Goal: Task Accomplishment & Management: Complete application form

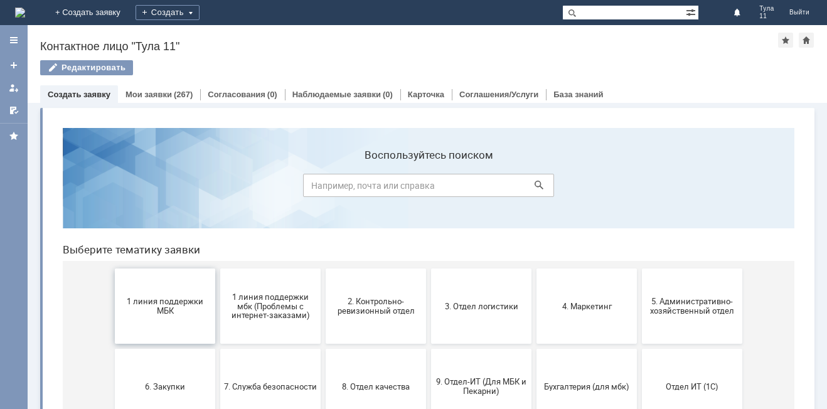
click at [151, 287] on button "1 линия поддержки МБК" at bounding box center [165, 305] width 100 height 75
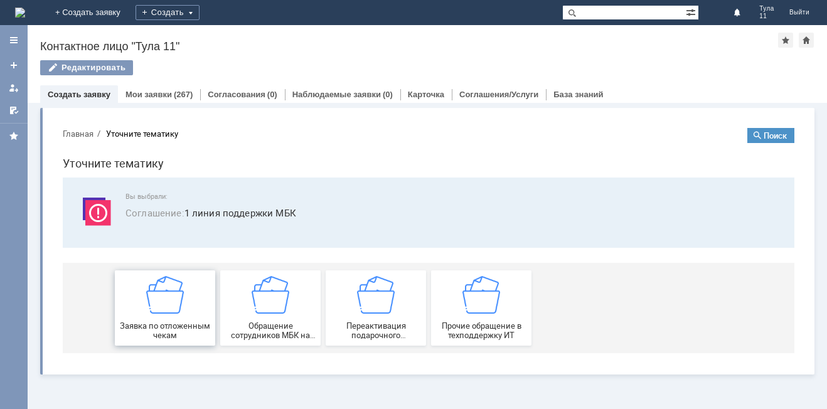
click at [159, 308] on img at bounding box center [165, 295] width 38 height 38
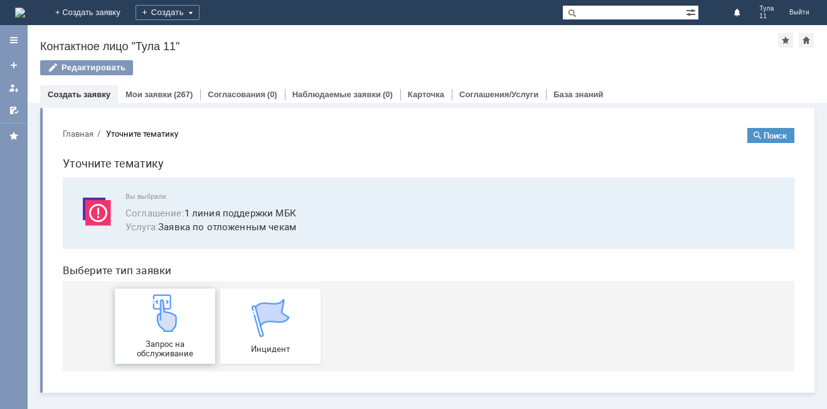
click at [184, 331] on div "Запрос на обслуживание" at bounding box center [165, 326] width 93 height 64
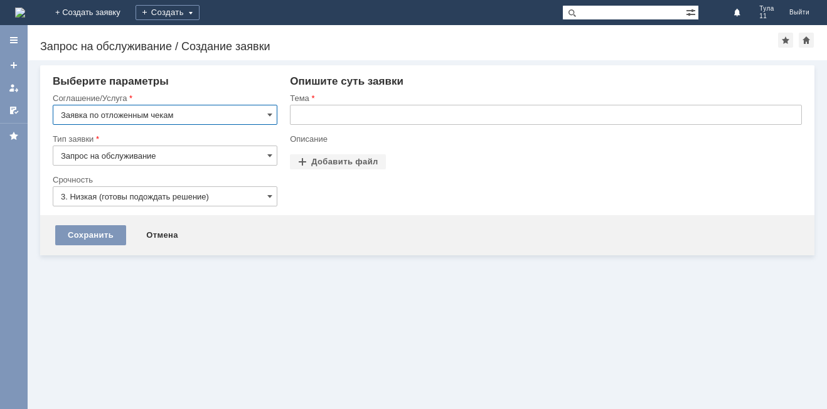
click at [374, 110] on input "text" at bounding box center [546, 115] width 512 height 20
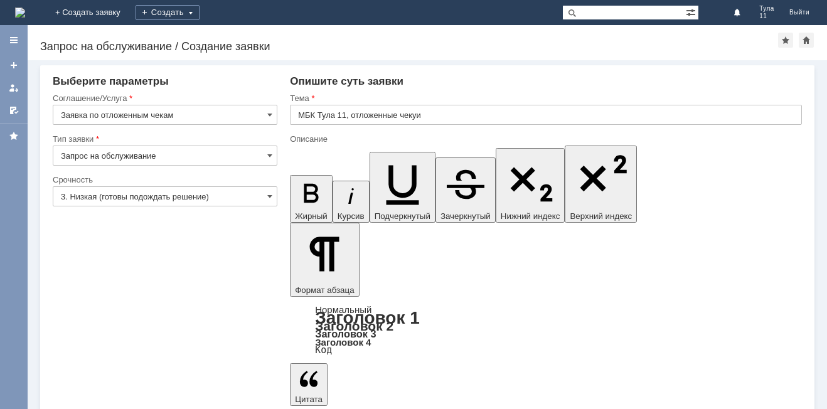
drag, startPoint x: 411, startPoint y: 103, endPoint x: 413, endPoint y: 115, distance: 12.1
click at [390, 131] on div at bounding box center [546, 129] width 512 height 9
click at [442, 114] on input "МБК Тула 11, отложенные чекуи" at bounding box center [546, 115] width 512 height 20
click at [443, 114] on input "МБК Тула 11, отложенные чекуи" at bounding box center [546, 115] width 512 height 20
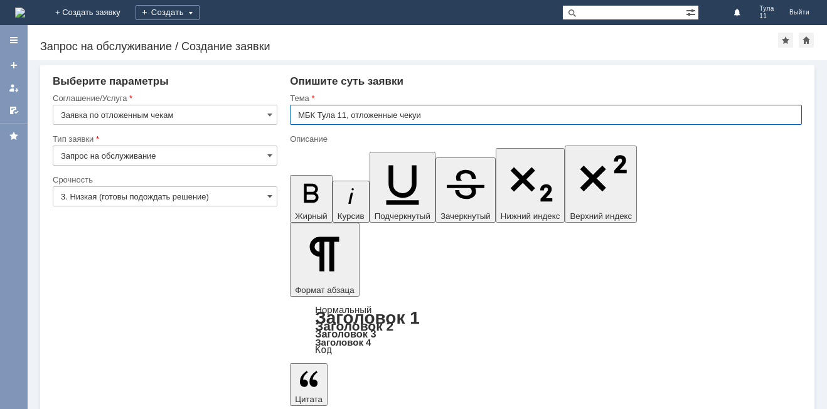
click at [422, 121] on input "МБК Тула 11, отложенные чекуи" at bounding box center [546, 115] width 512 height 20
type input "МБК Тула 11, отложенные чеки"
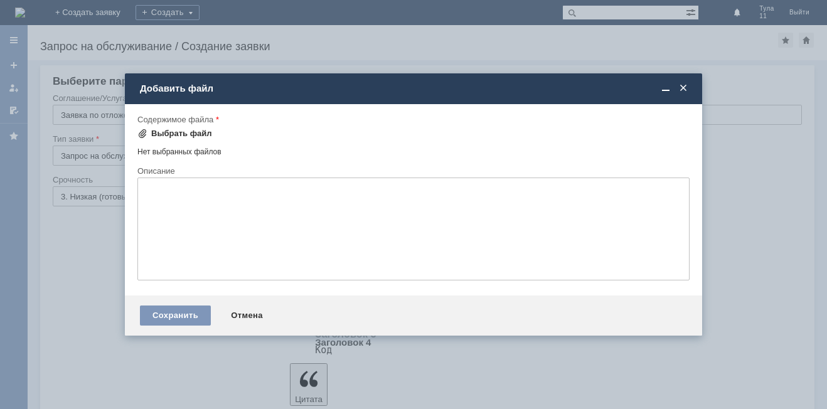
click at [199, 134] on div "Выбрать файл" at bounding box center [181, 134] width 61 height 10
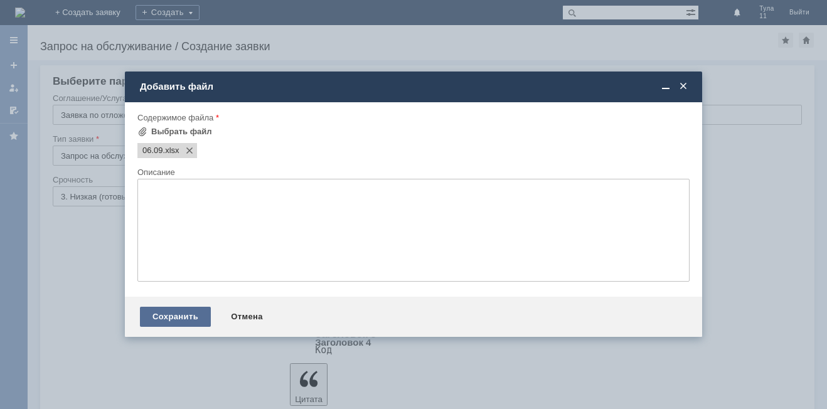
click at [199, 315] on div "Сохранить" at bounding box center [175, 317] width 71 height 20
